Goal: Information Seeking & Learning: Compare options

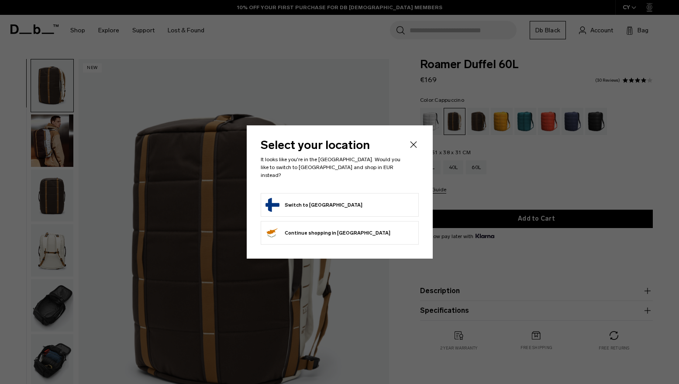
click at [413, 141] on div "Select your location It looks like you're in the [GEOGRAPHIC_DATA]. Would you l…" at bounding box center [340, 191] width 186 height 133
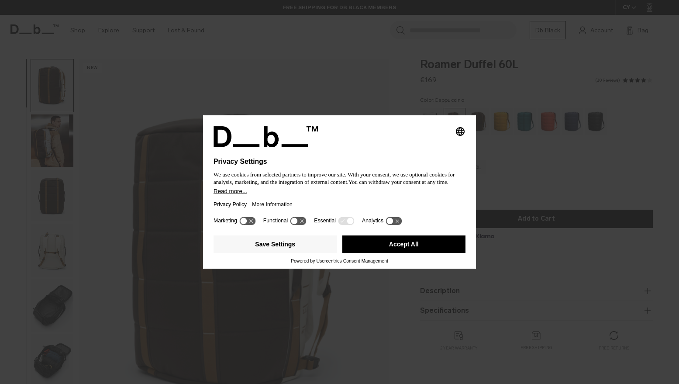
click at [377, 247] on button "Accept All" at bounding box center [404, 243] width 124 height 17
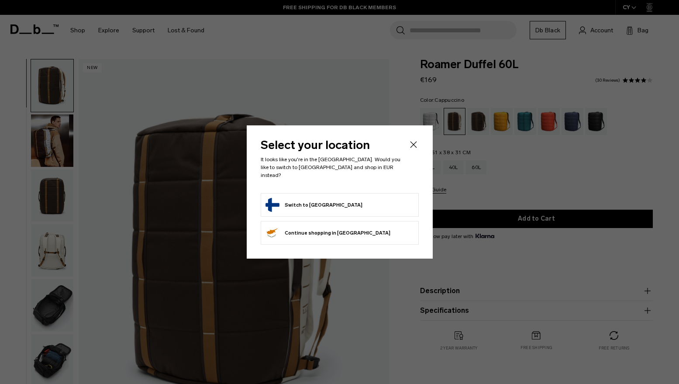
drag, startPoint x: 377, startPoint y: 247, endPoint x: 336, endPoint y: 229, distance: 45.2
click at [336, 229] on div "Select your location It looks like you're in the [GEOGRAPHIC_DATA]. Would you l…" at bounding box center [340, 191] width 186 height 133
click at [359, 230] on li "Continue browsing [GEOGRAPHIC_DATA] store Continue shopping in [GEOGRAPHIC_DATA]" at bounding box center [340, 233] width 158 height 24
click at [346, 108] on div at bounding box center [339, 192] width 679 height 384
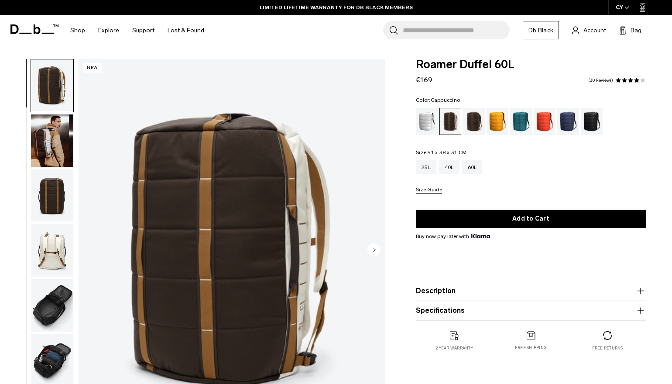
click at [626, 5] on span "button" at bounding box center [627, 7] width 5 height 7
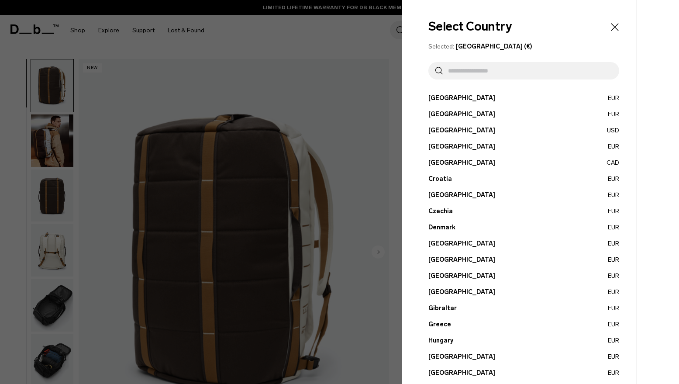
click at [541, 74] on input "text" at bounding box center [527, 70] width 169 height 17
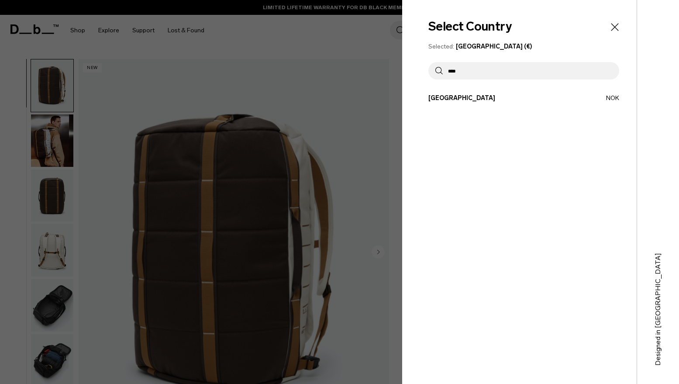
type input "****"
click at [496, 96] on button "[GEOGRAPHIC_DATA] NOK" at bounding box center [523, 97] width 191 height 9
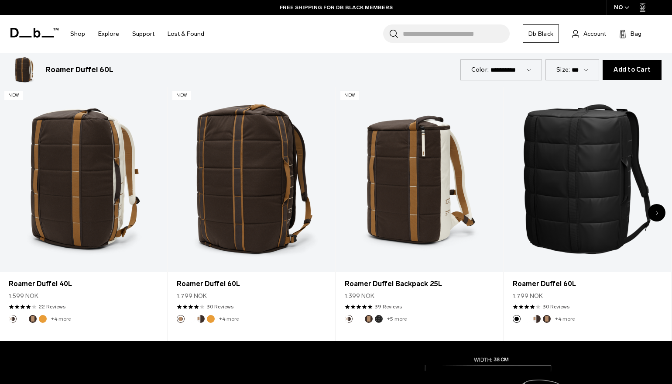
scroll to position [434, 0]
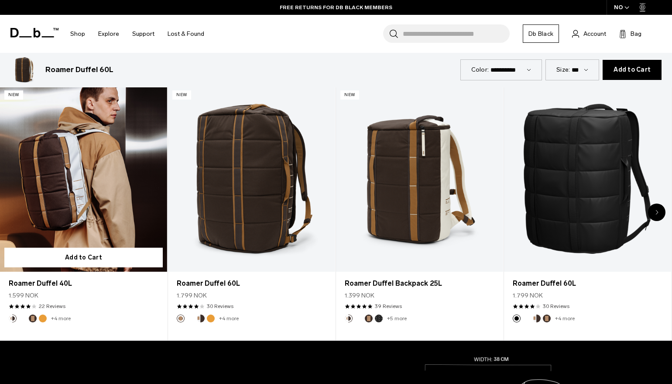
click at [100, 228] on link "Roamer Duffel 40L" at bounding box center [83, 179] width 167 height 186
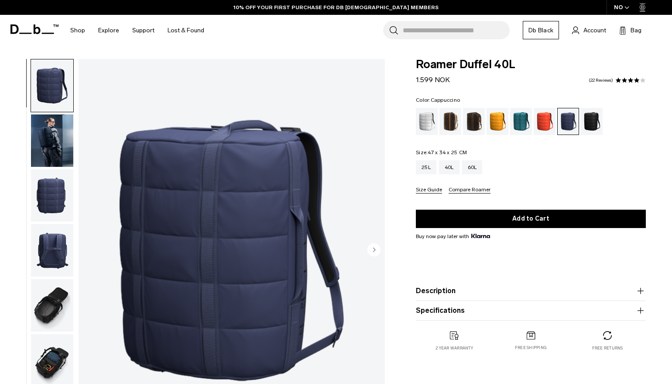
click at [452, 127] on div "Cappuccino" at bounding box center [451, 121] width 22 height 27
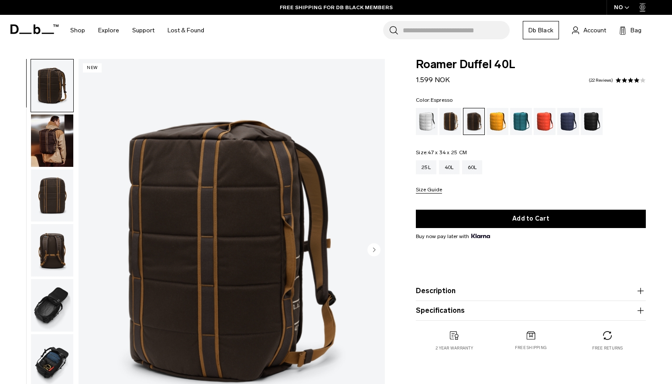
click at [41, 141] on img "button" at bounding box center [52, 140] width 42 height 52
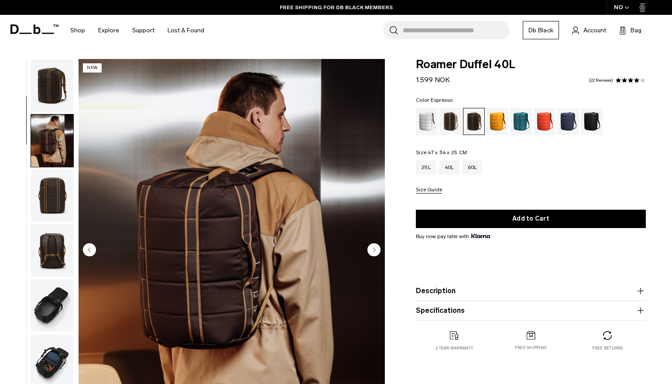
scroll to position [55, 0]
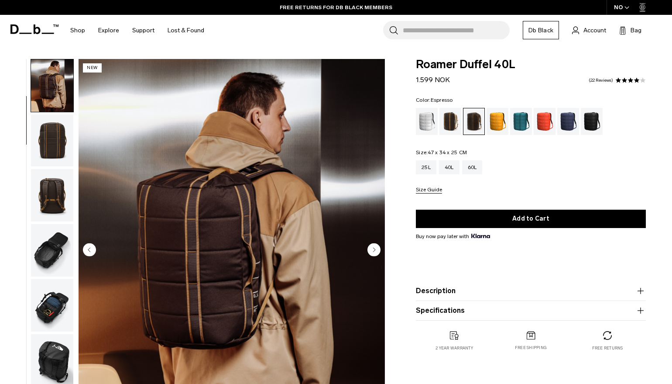
click at [376, 244] on circle "Next slide" at bounding box center [374, 249] width 13 height 13
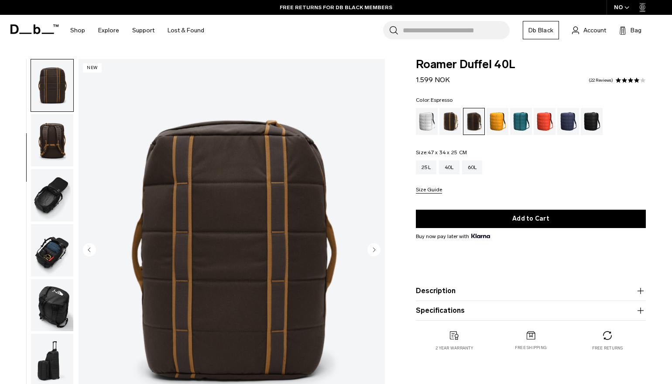
click at [376, 244] on circle "Next slide" at bounding box center [374, 249] width 13 height 13
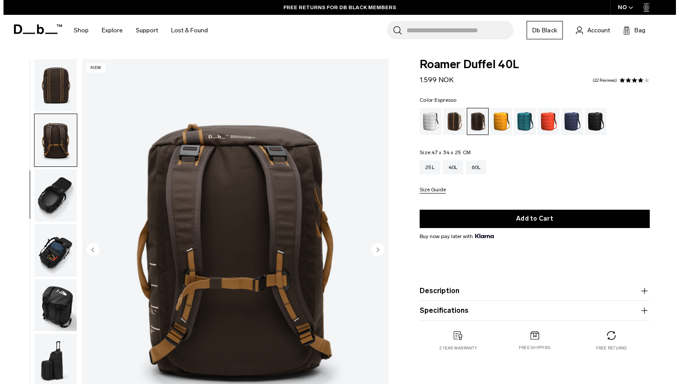
scroll to position [165, 0]
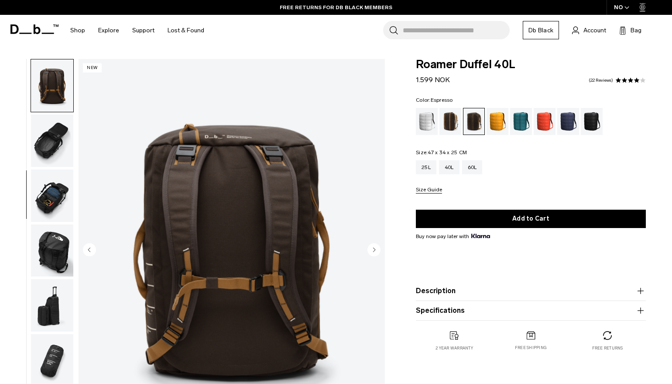
click at [376, 244] on circle "Next slide" at bounding box center [374, 249] width 13 height 13
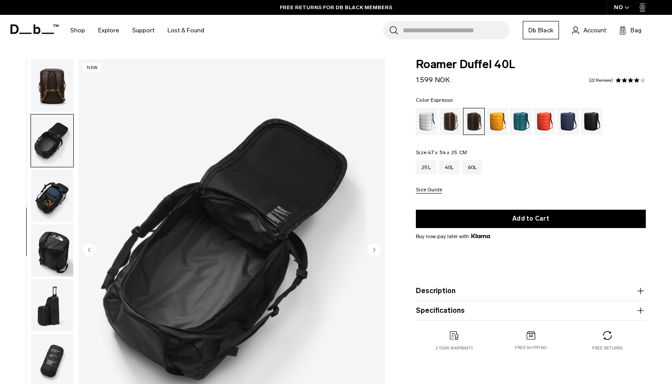
click at [376, 244] on circle "Next slide" at bounding box center [374, 249] width 13 height 13
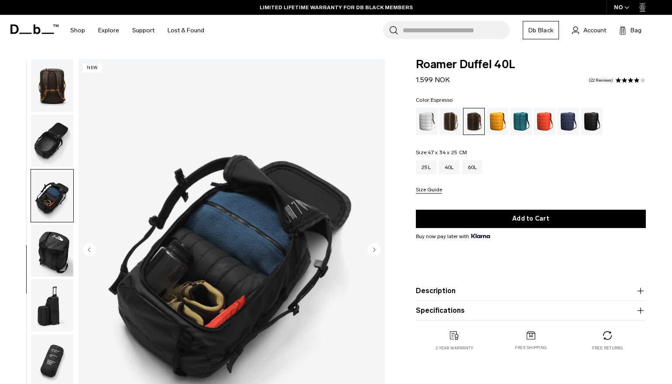
click at [376, 244] on circle "Next slide" at bounding box center [374, 249] width 13 height 13
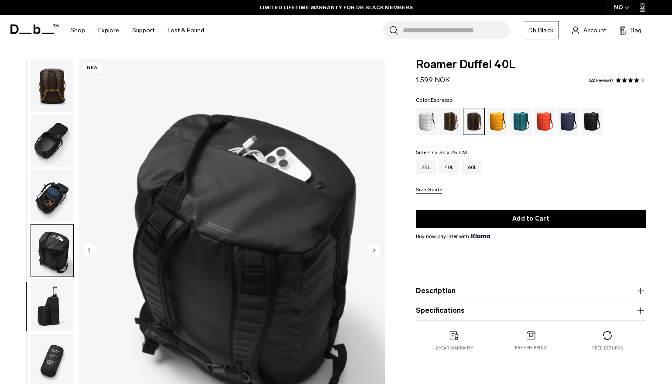
click at [376, 244] on circle "Next slide" at bounding box center [374, 249] width 13 height 13
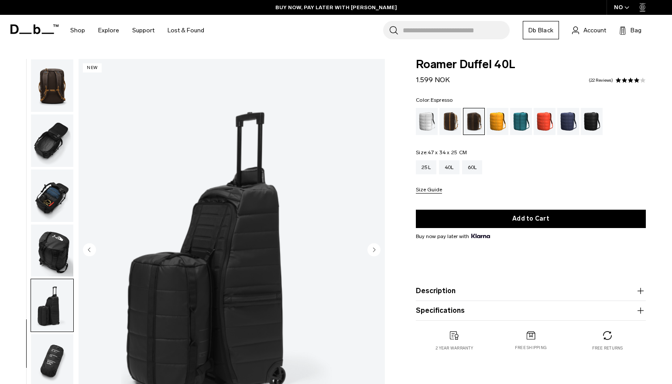
click at [376, 244] on circle "Next slide" at bounding box center [374, 249] width 13 height 13
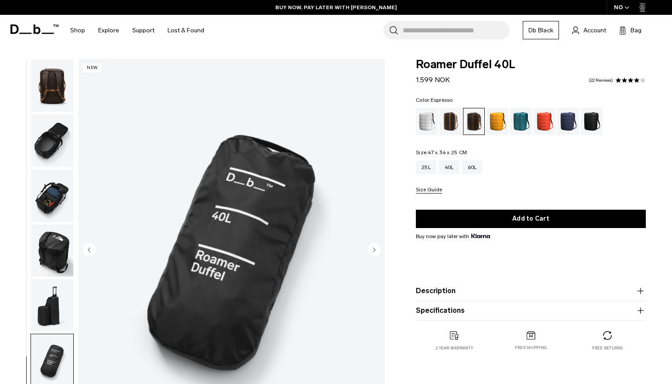
click at [376, 244] on circle "Next slide" at bounding box center [374, 249] width 13 height 13
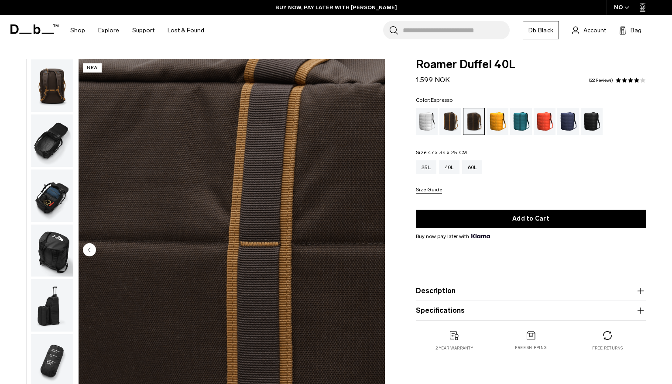
click at [376, 244] on img "10 / 10" at bounding box center [232, 250] width 306 height 383
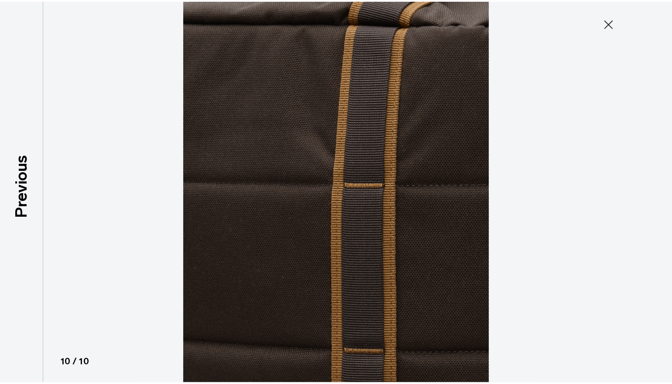
scroll to position [160, 0]
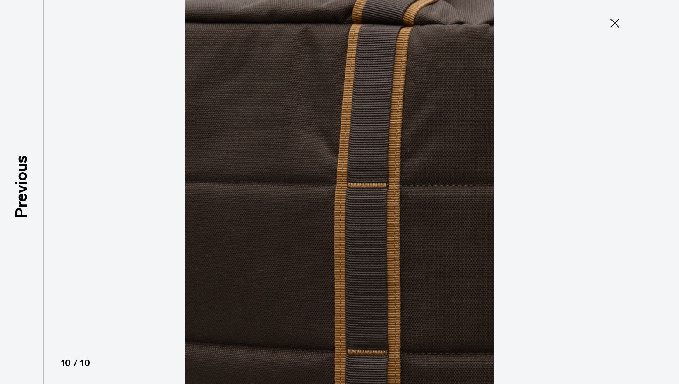
click at [609, 24] on icon at bounding box center [615, 23] width 14 height 14
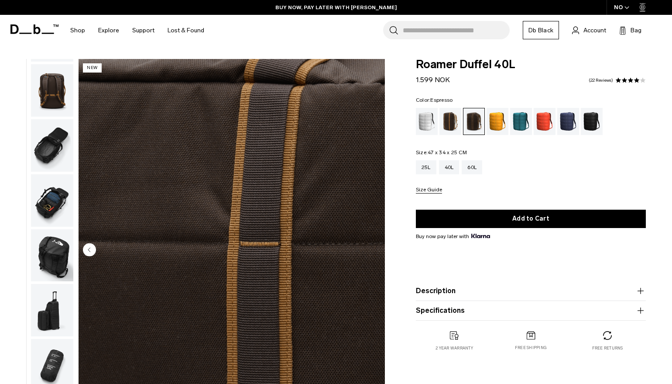
scroll to position [165, 0]
